Goal: Book appointment/travel/reservation

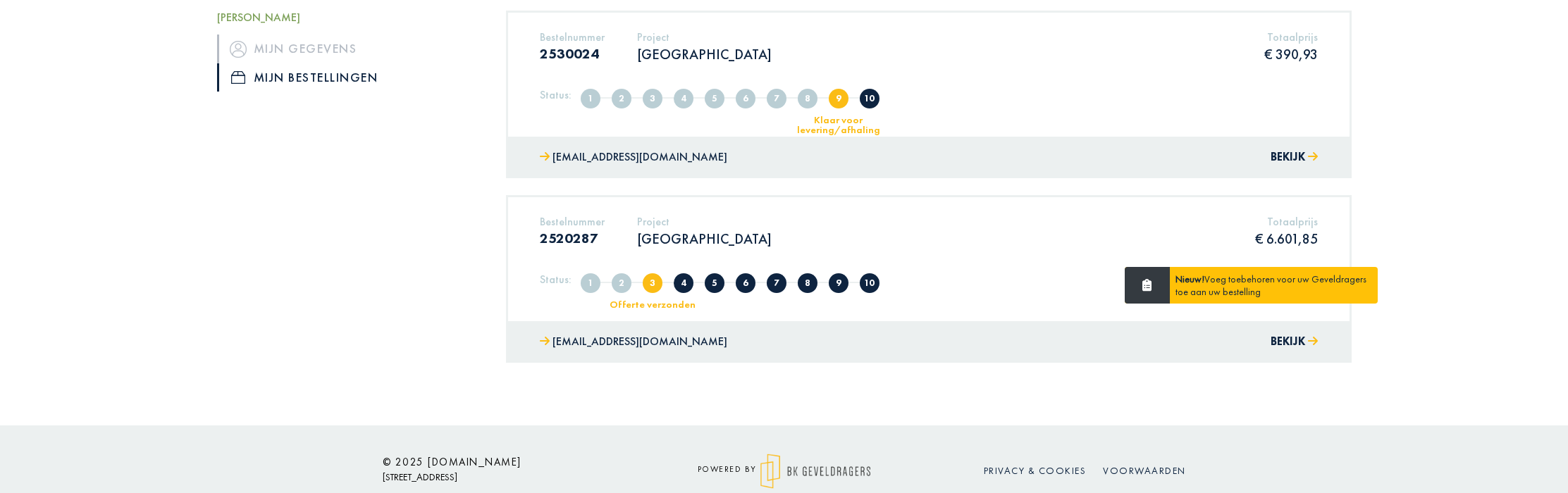
scroll to position [254, 0]
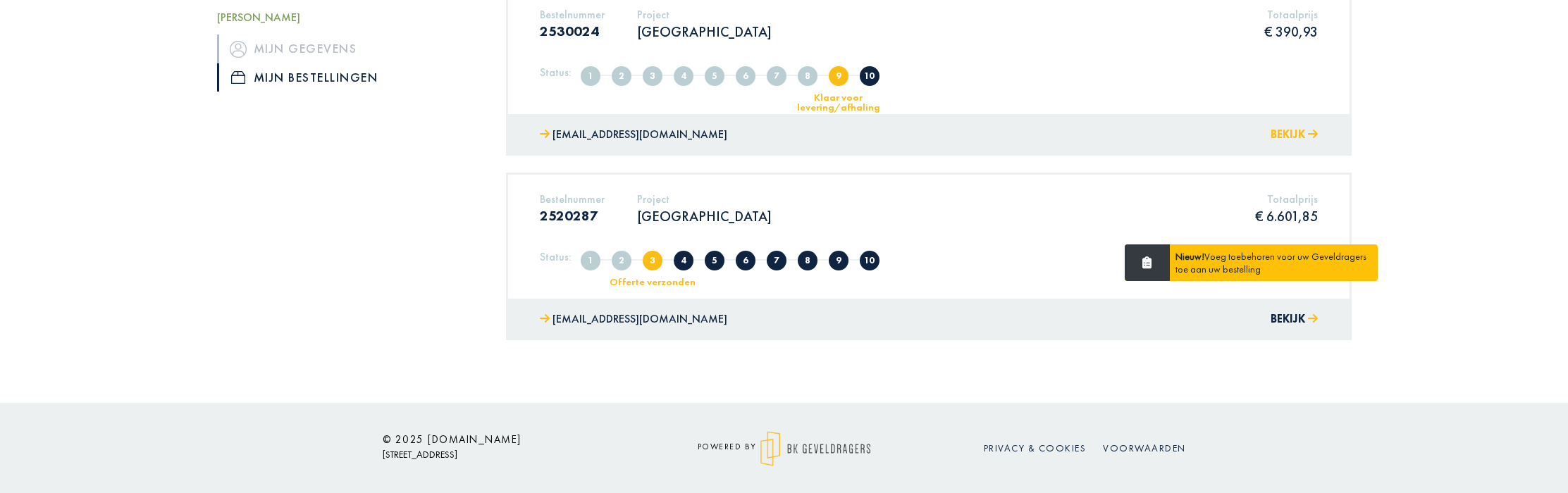
click at [1296, 136] on button "Bekijk" at bounding box center [1293, 134] width 47 height 21
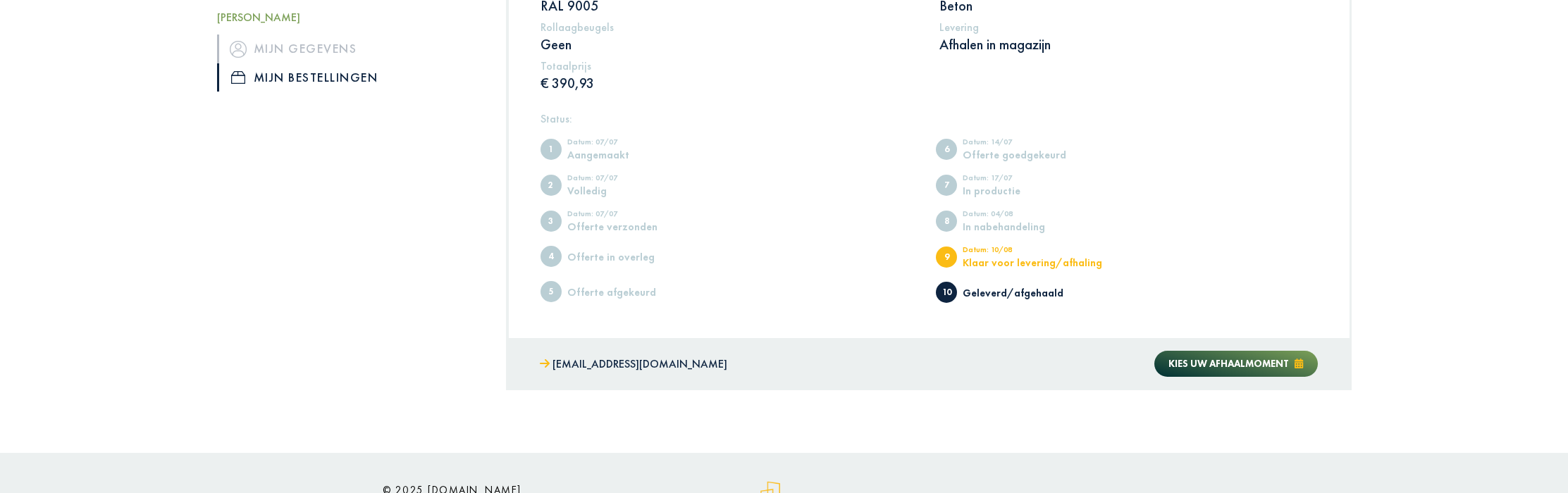
scroll to position [450, 0]
click at [1220, 351] on button "Kies uw afhaalmoment" at bounding box center [1236, 362] width 163 height 26
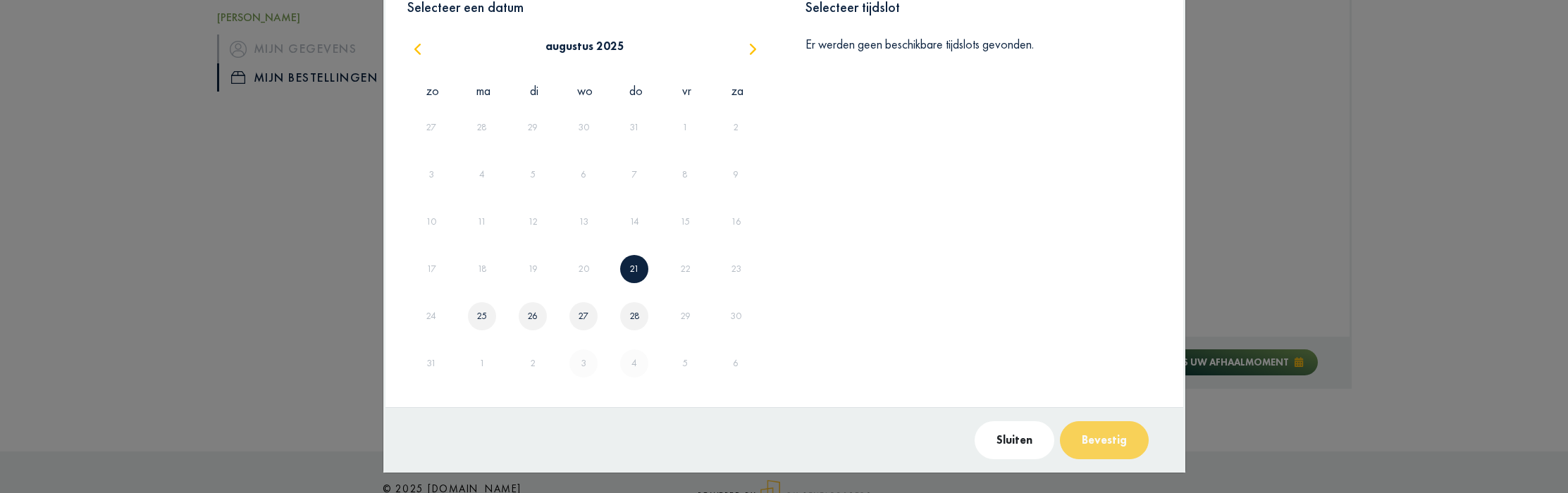
scroll to position [92, 0]
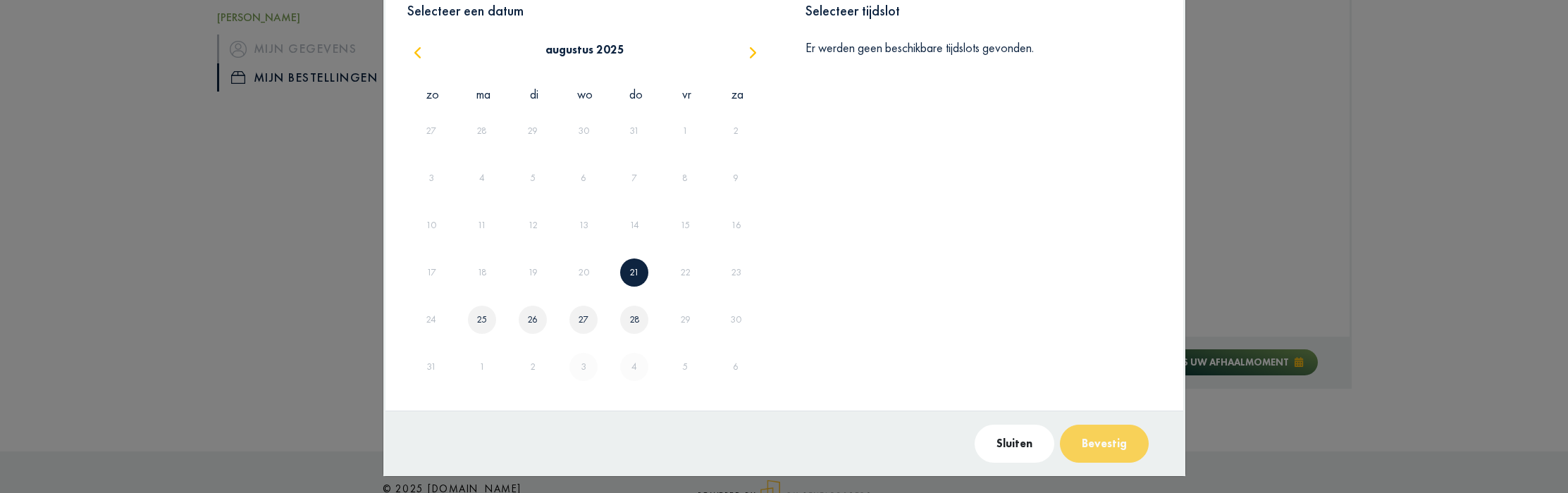
click at [686, 271] on div "22" at bounding box center [686, 271] width 51 height 47
click at [634, 270] on link "21" at bounding box center [635, 271] width 16 height 23
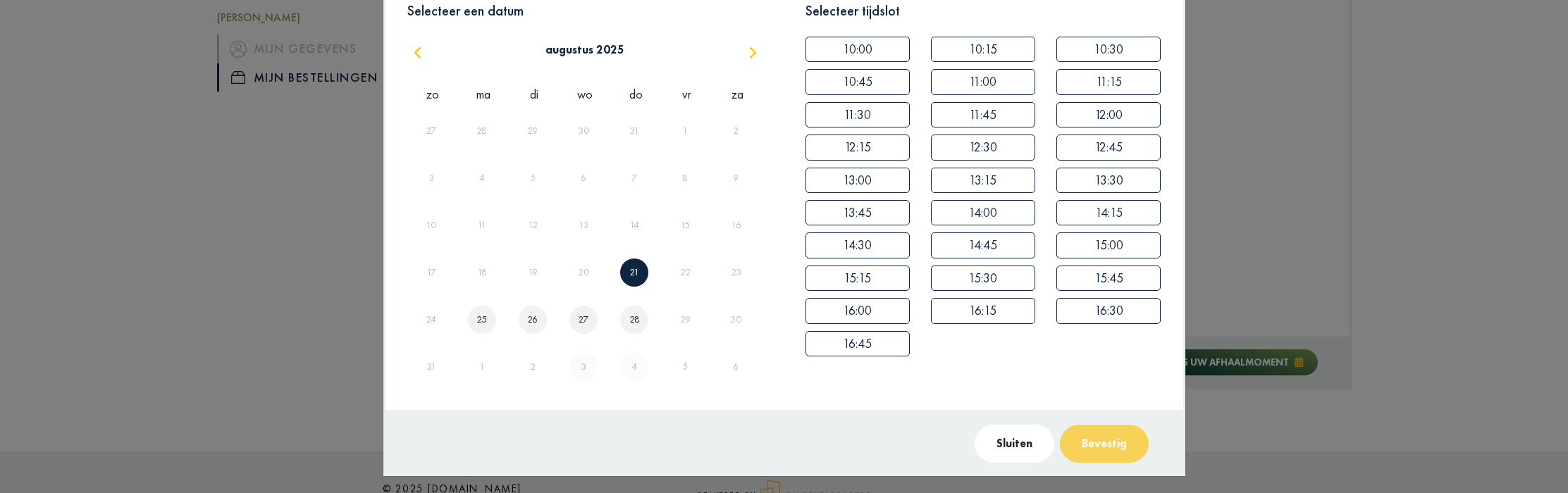
click at [488, 315] on link "25" at bounding box center [482, 319] width 16 height 23
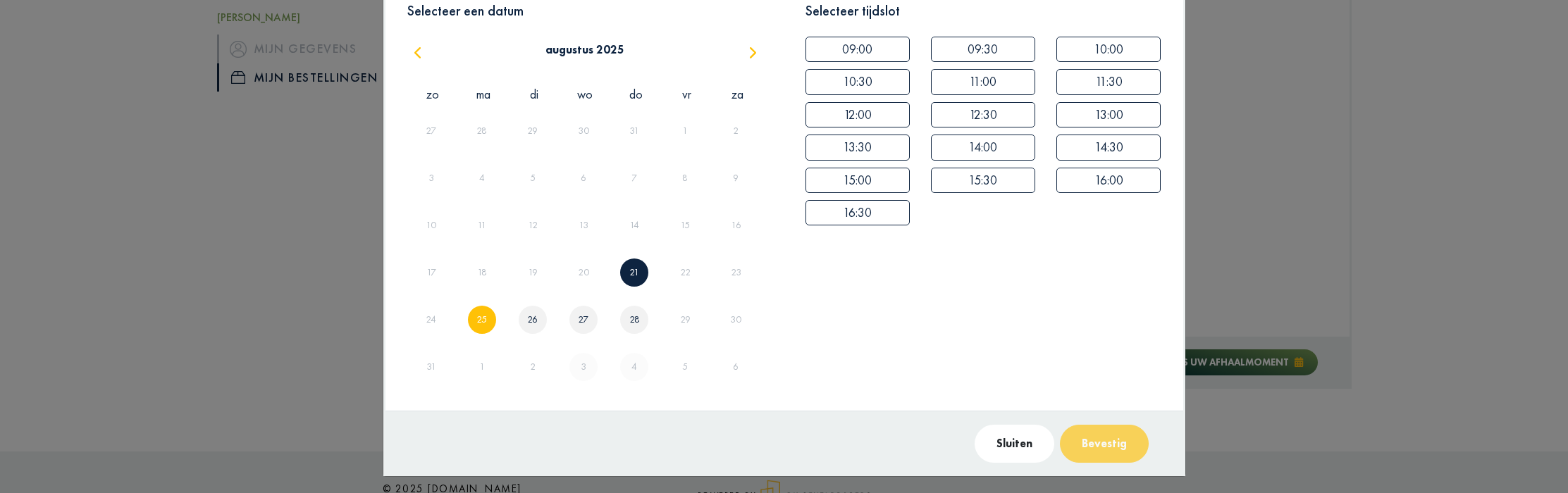
click at [640, 271] on link "21" at bounding box center [635, 271] width 16 height 23
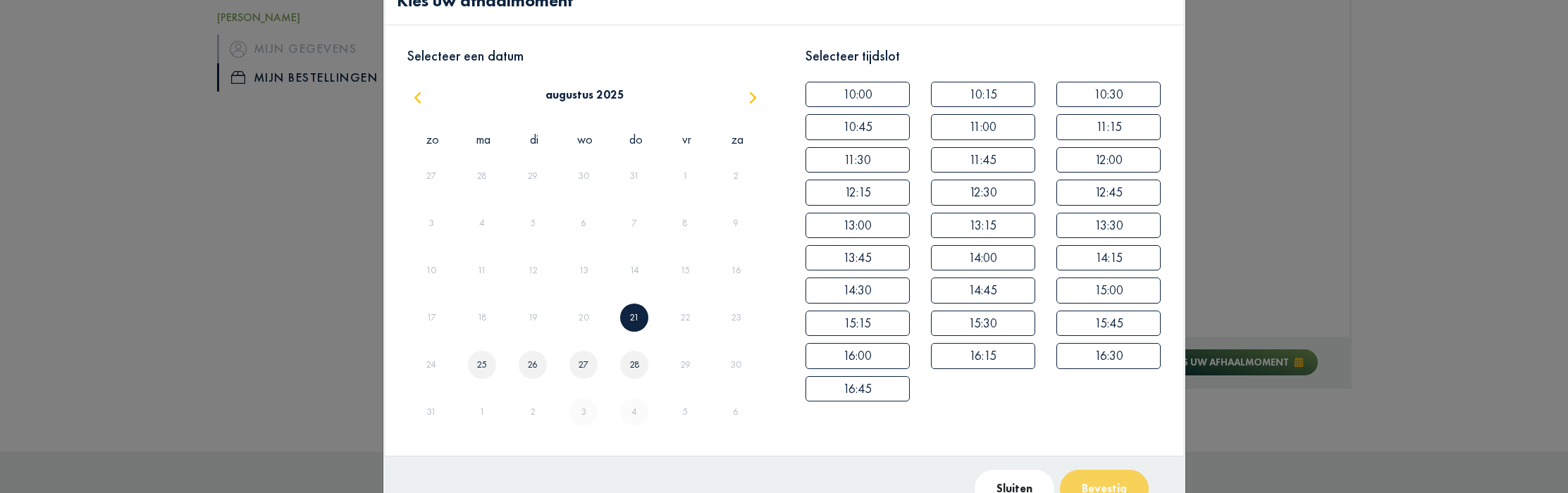
scroll to position [0, 0]
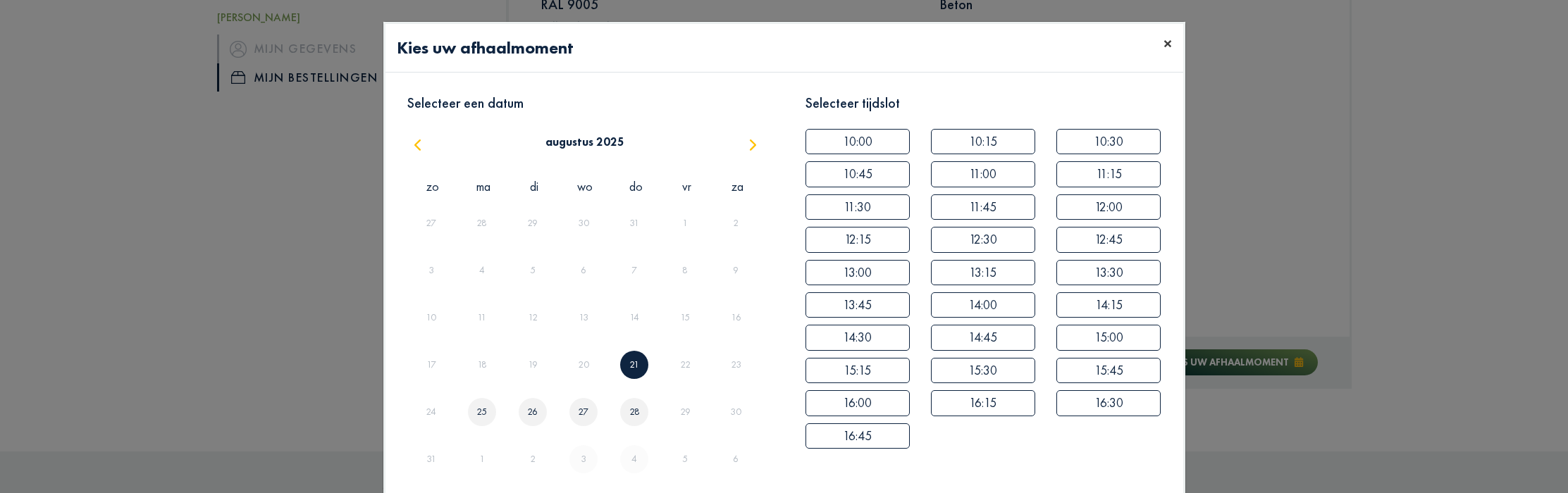
click at [1171, 45] on button "×" at bounding box center [1167, 44] width 31 height 40
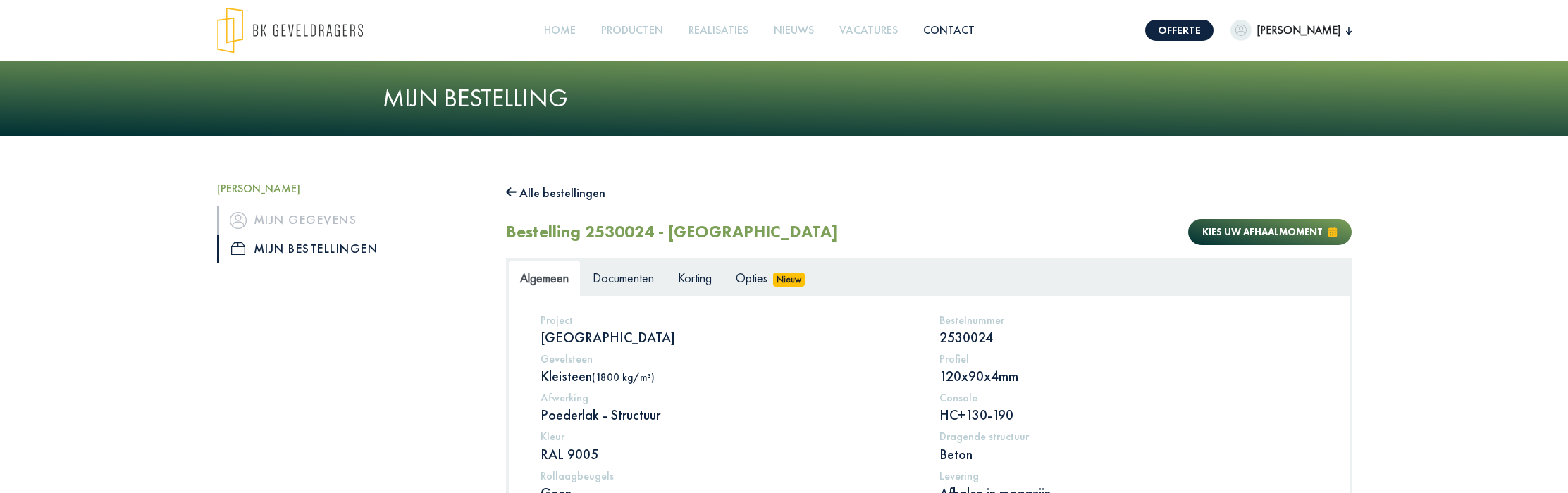
click at [979, 26] on link "Contact" at bounding box center [948, 31] width 63 height 32
